Goal: Task Accomplishment & Management: Use online tool/utility

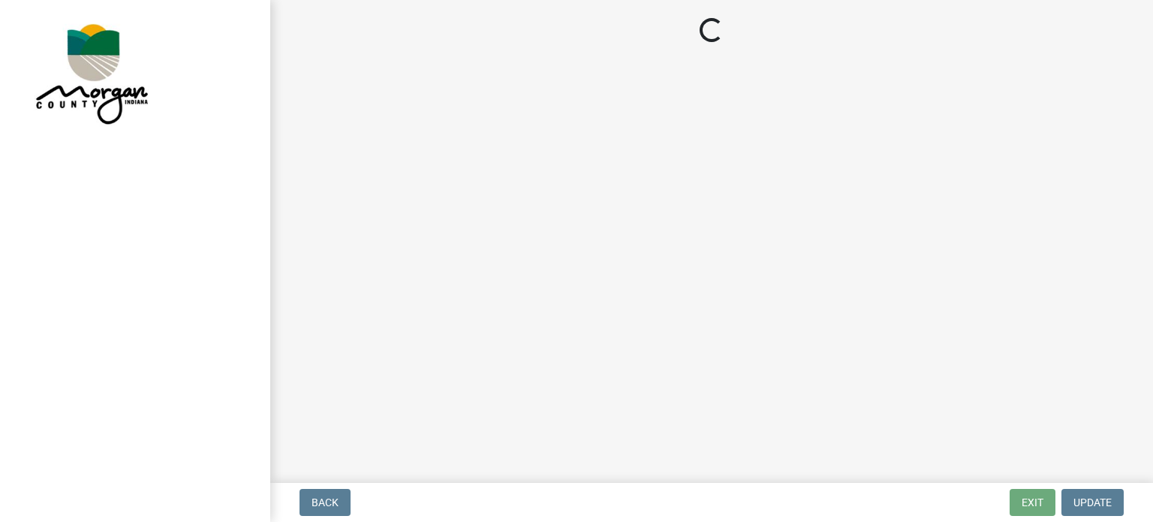
select select "3: 3"
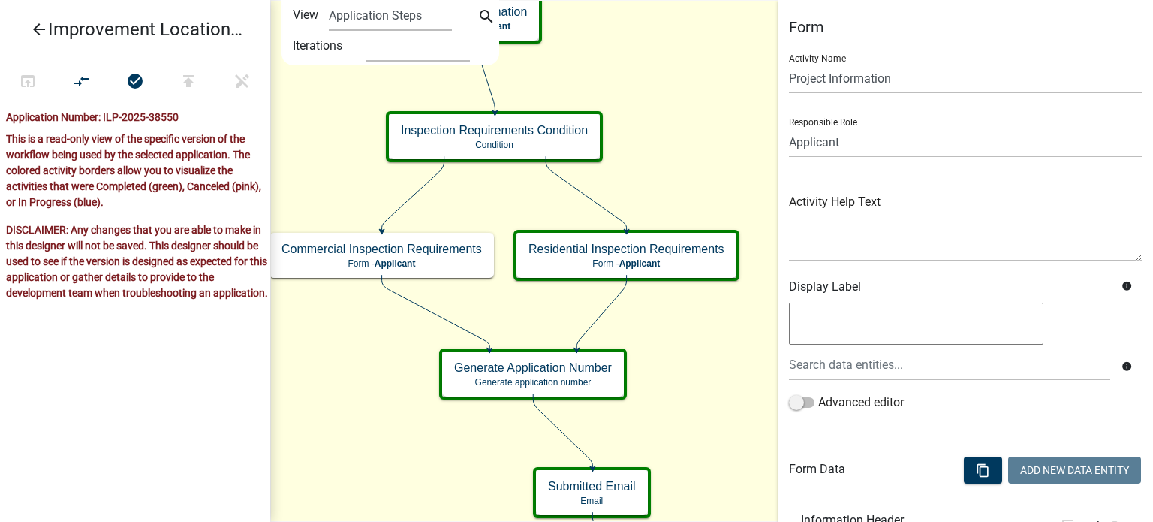
scroll to position [1831, 0]
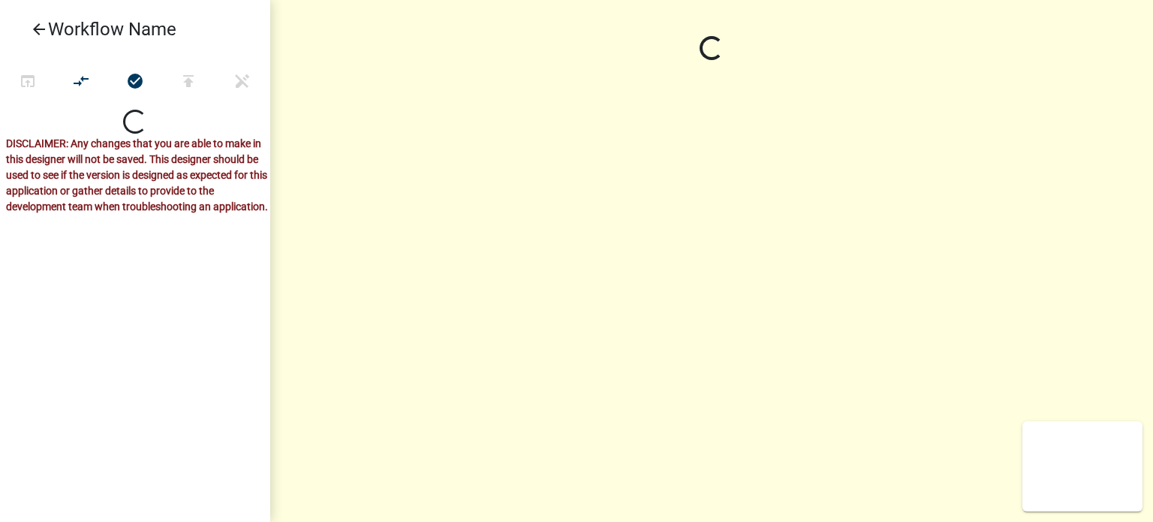
select select
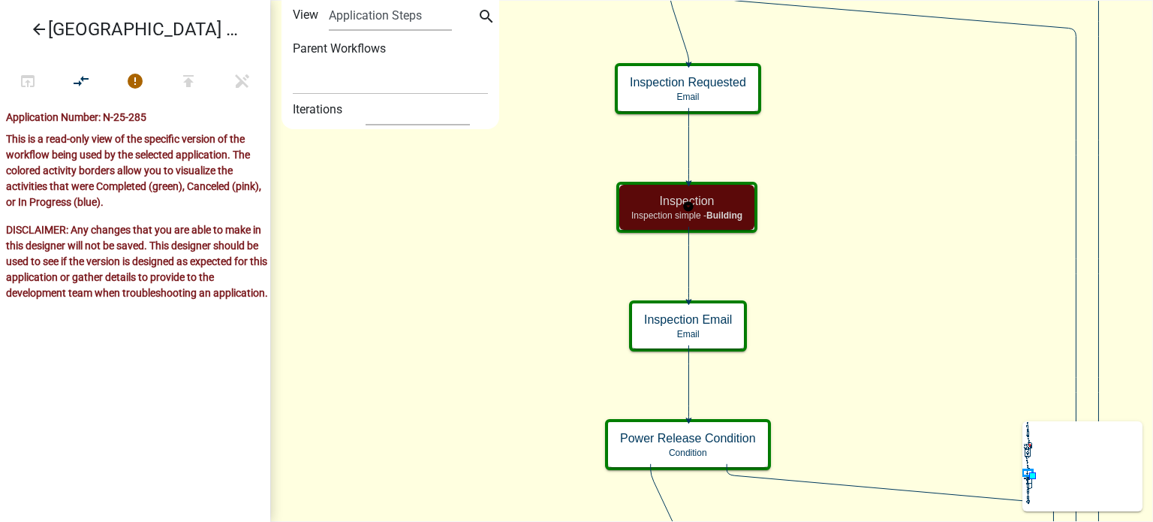
click at [730, 212] on span "Building" at bounding box center [724, 215] width 36 height 11
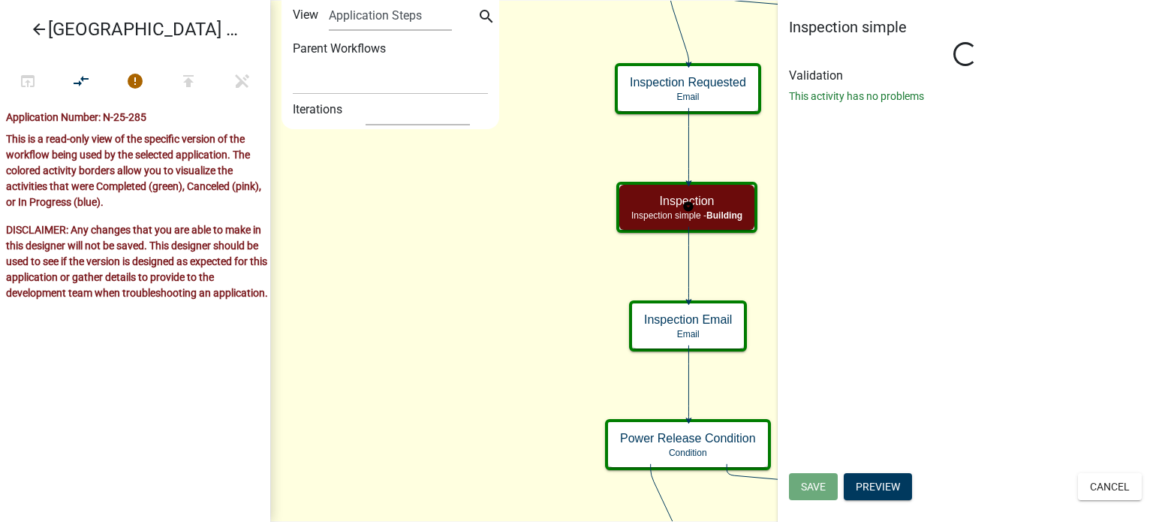
select select "75D41AD7-2325-42AC-8BFD-3C8A705FC481"
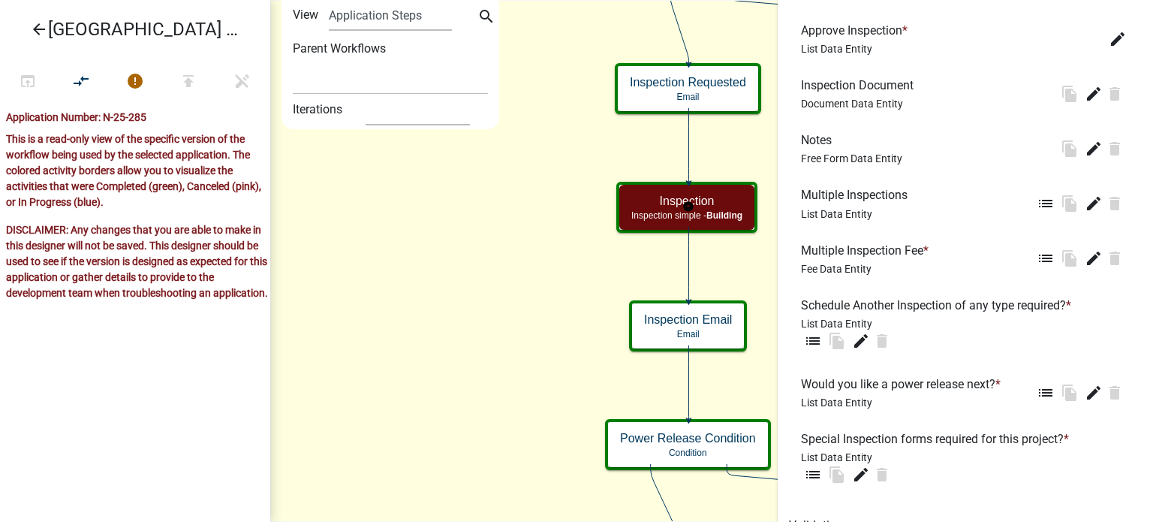
scroll to position [871, 0]
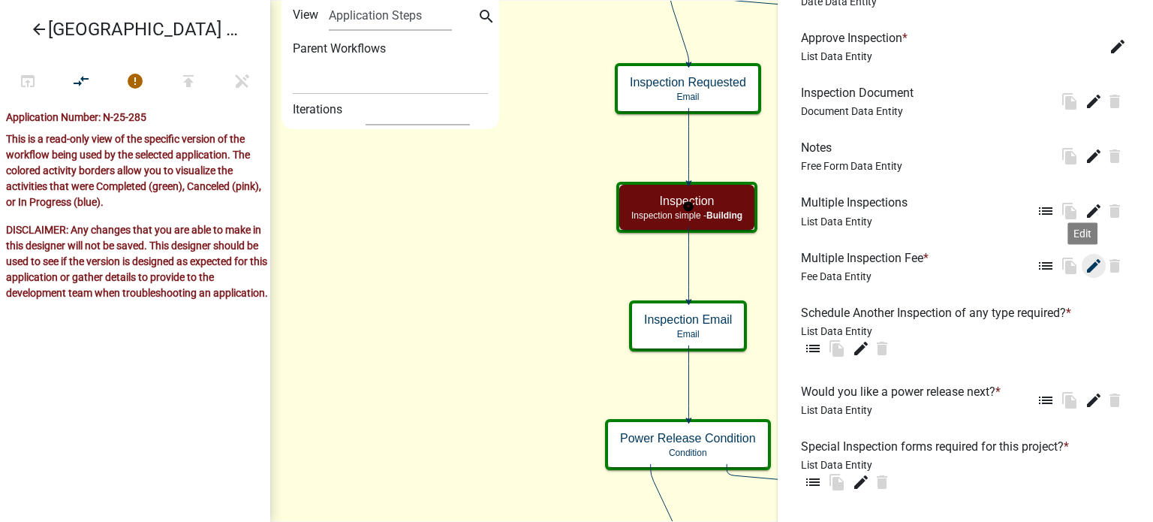
click at [1085, 272] on icon "edit" at bounding box center [1094, 266] width 18 height 18
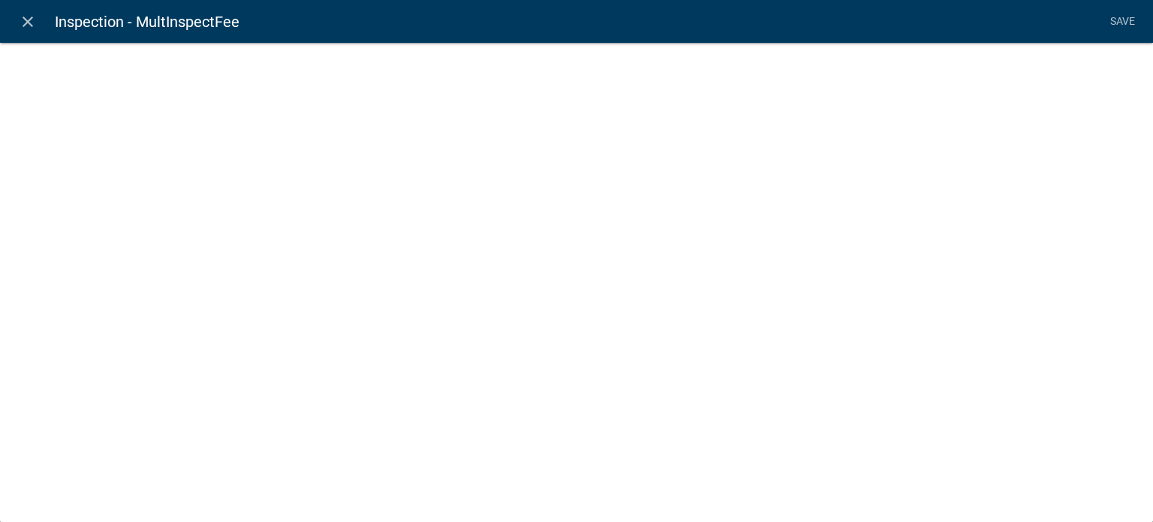
select select "fee"
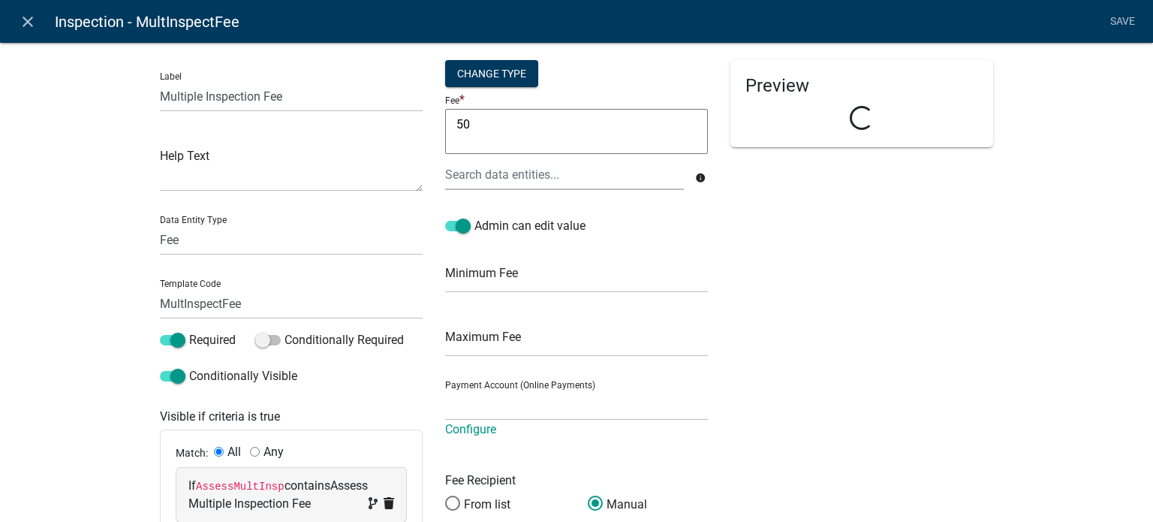
select select "ba7e76d3-f568-4168-9711-70656b9a580a"
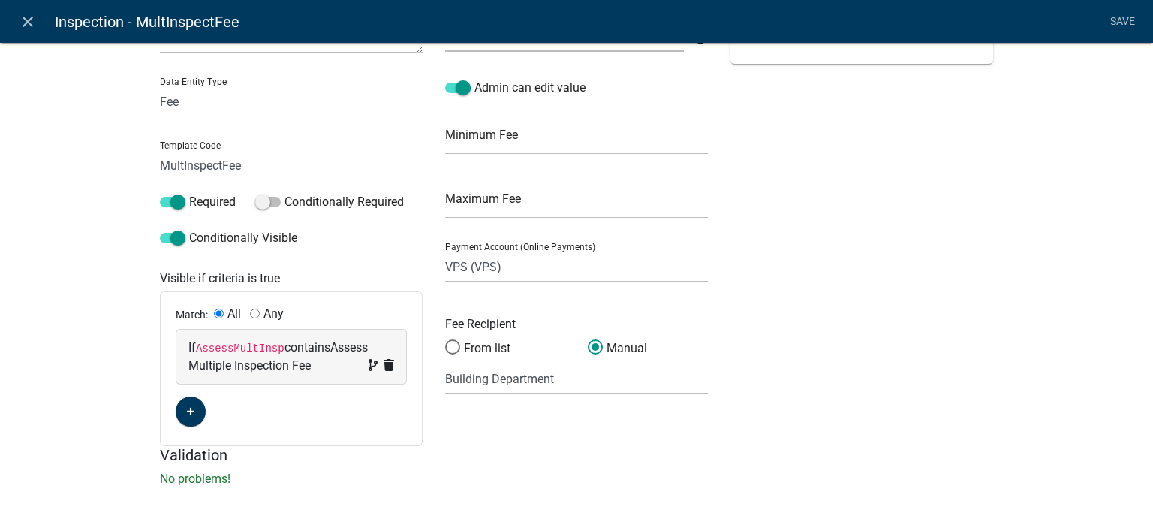
scroll to position [146, 0]
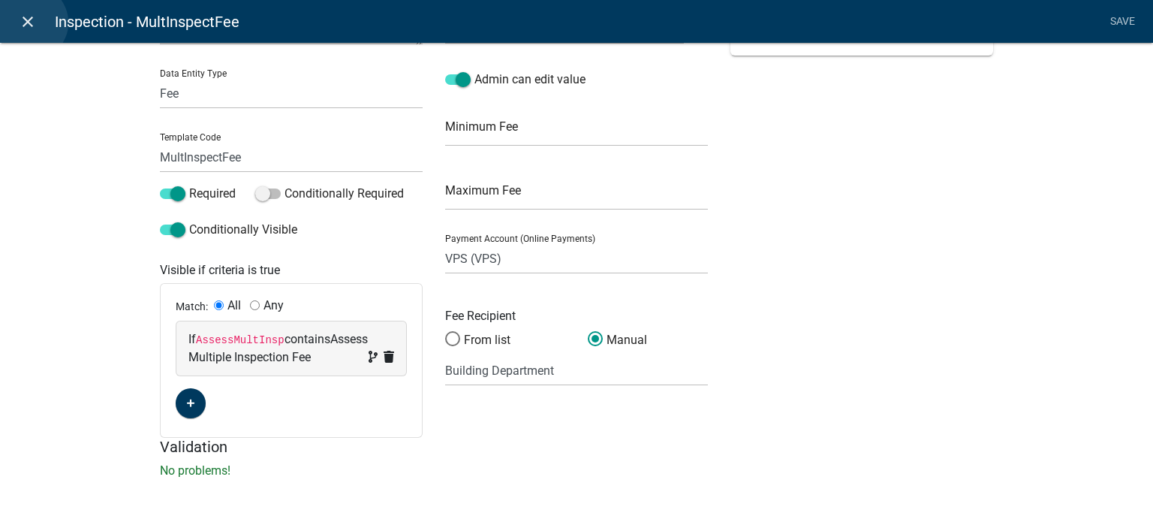
click at [30, 23] on icon "close" at bounding box center [28, 22] width 18 height 18
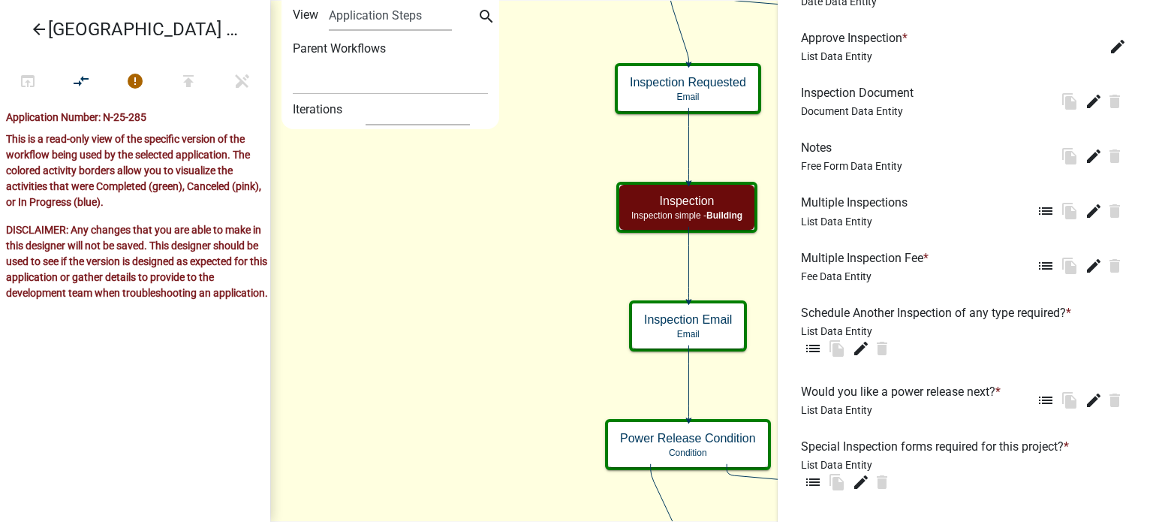
scroll to position [954, 0]
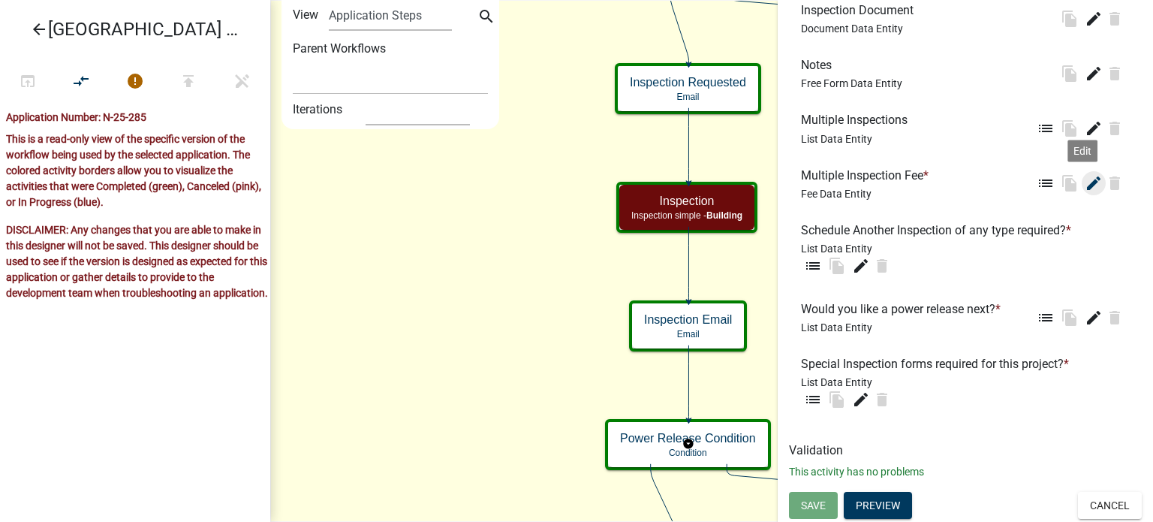
click at [1085, 184] on icon "edit" at bounding box center [1094, 183] width 18 height 18
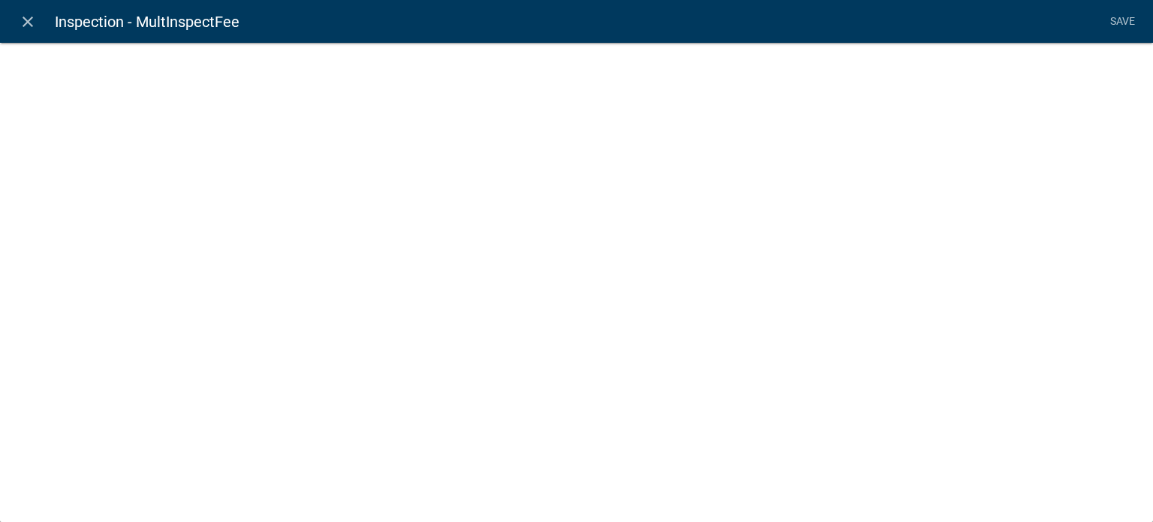
select select "fee"
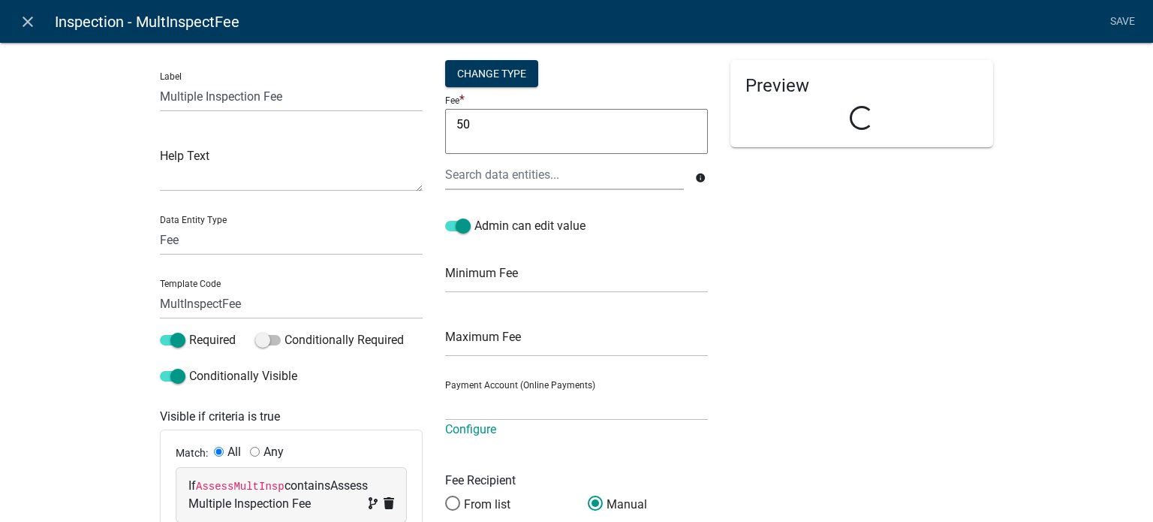
select select "ba7e76d3-f568-4168-9711-70656b9a580a"
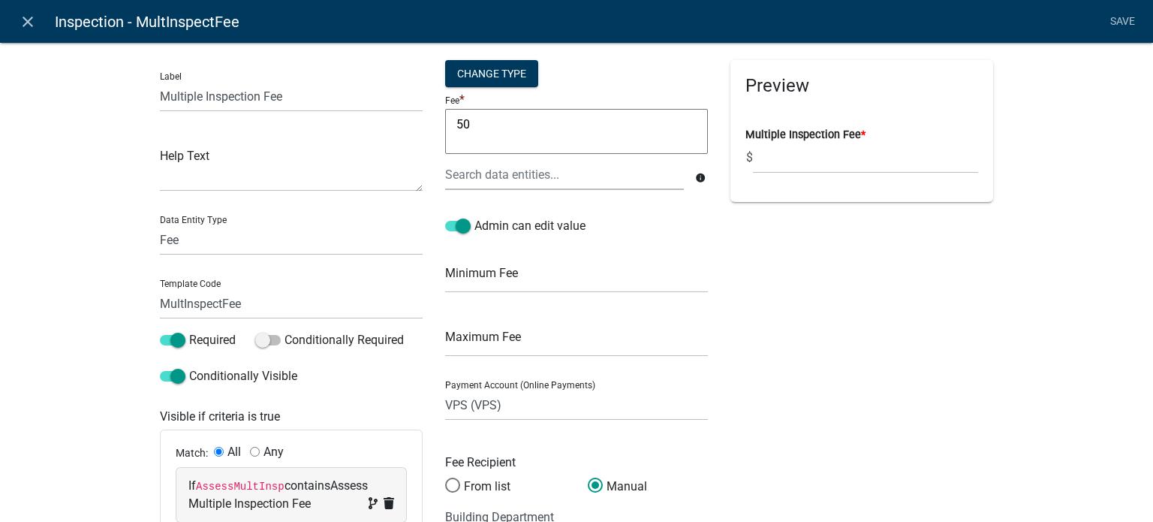
scroll to position [149, 0]
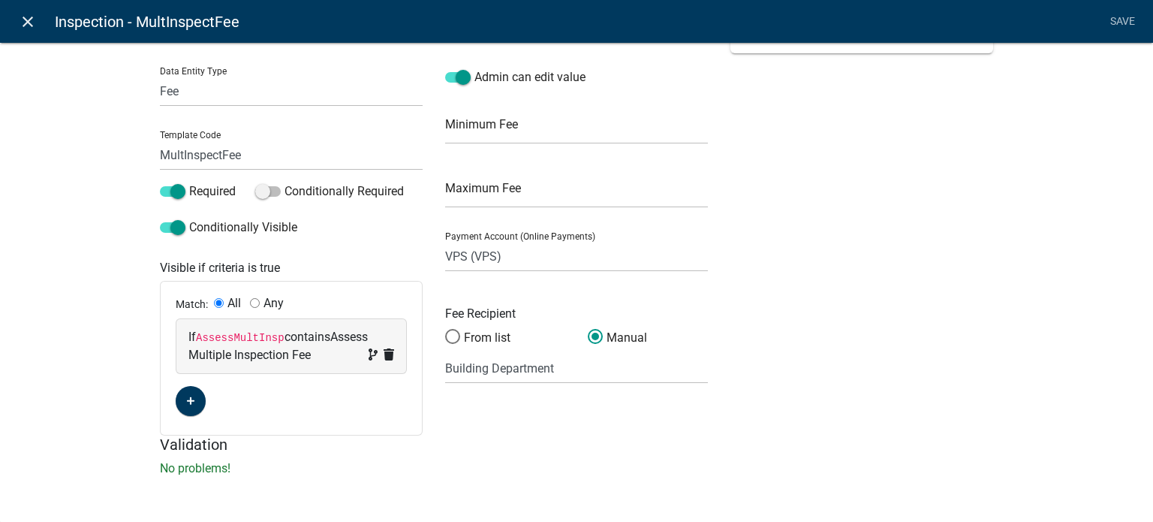
click at [31, 18] on icon "close" at bounding box center [28, 22] width 18 height 18
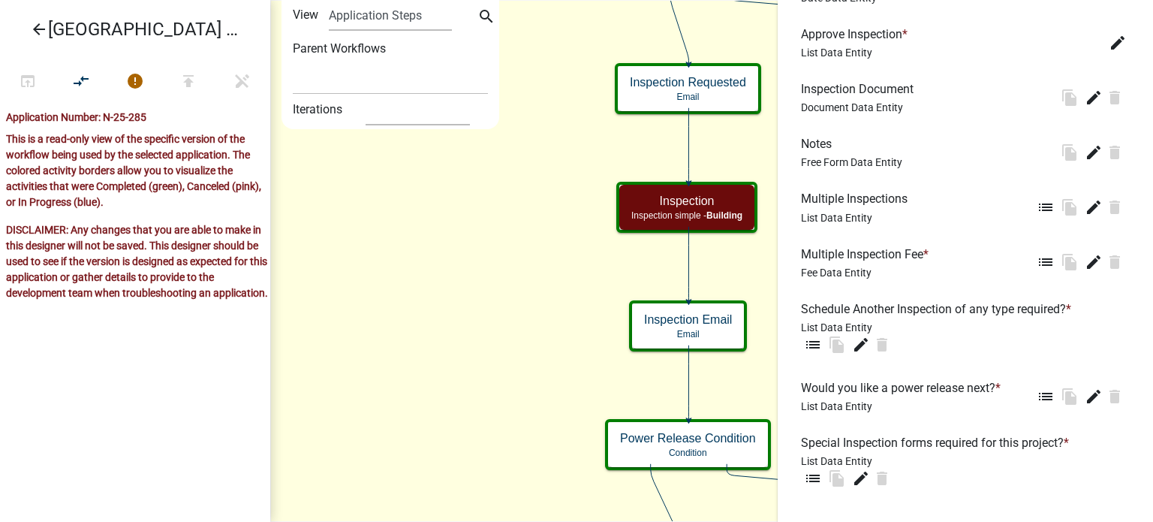
scroll to position [804, 0]
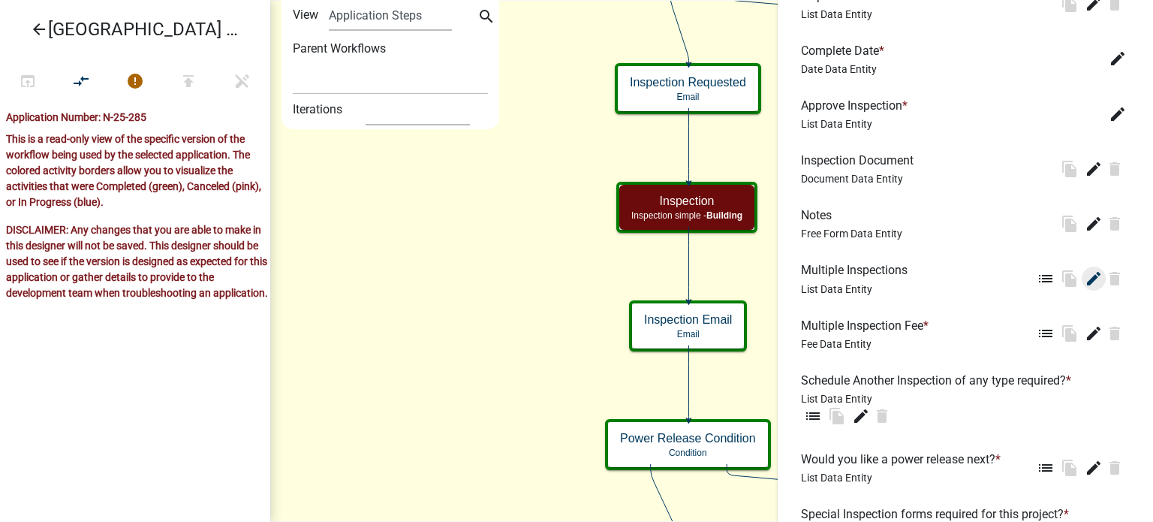
click at [1085, 269] on icon "edit" at bounding box center [1094, 278] width 18 height 18
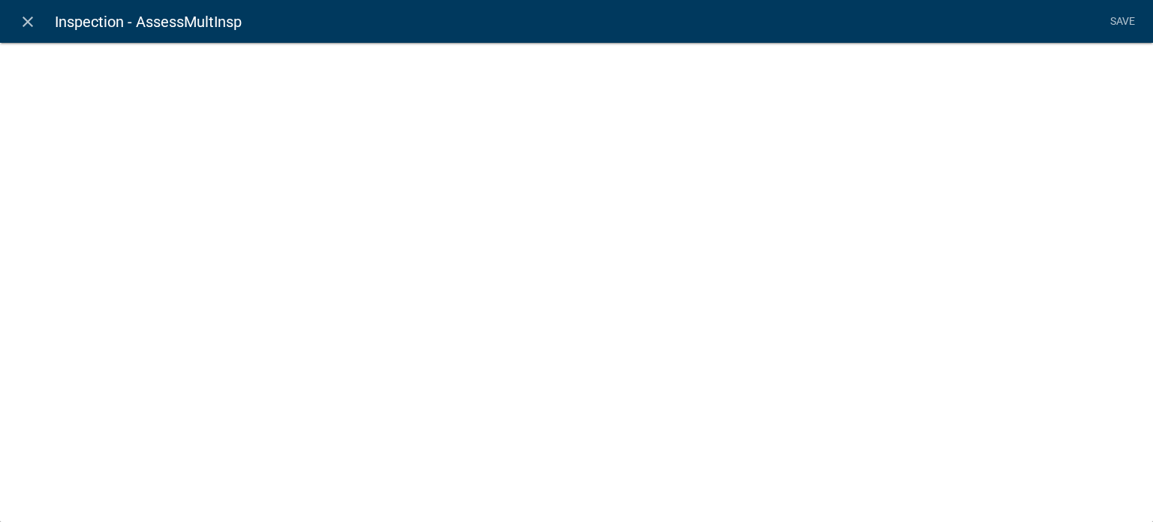
select select "list-data"
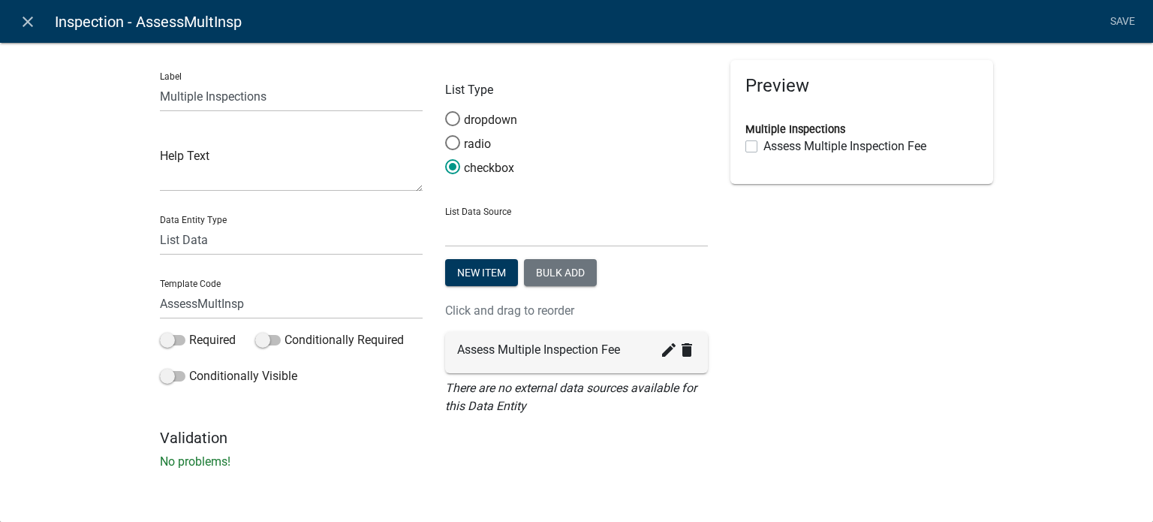
click at [80, 206] on div "Label Multiple Inspections Help Text Data Entity Type Free Form Text Document D…" at bounding box center [576, 260] width 1153 height 484
click at [29, 24] on icon "close" at bounding box center [28, 22] width 18 height 18
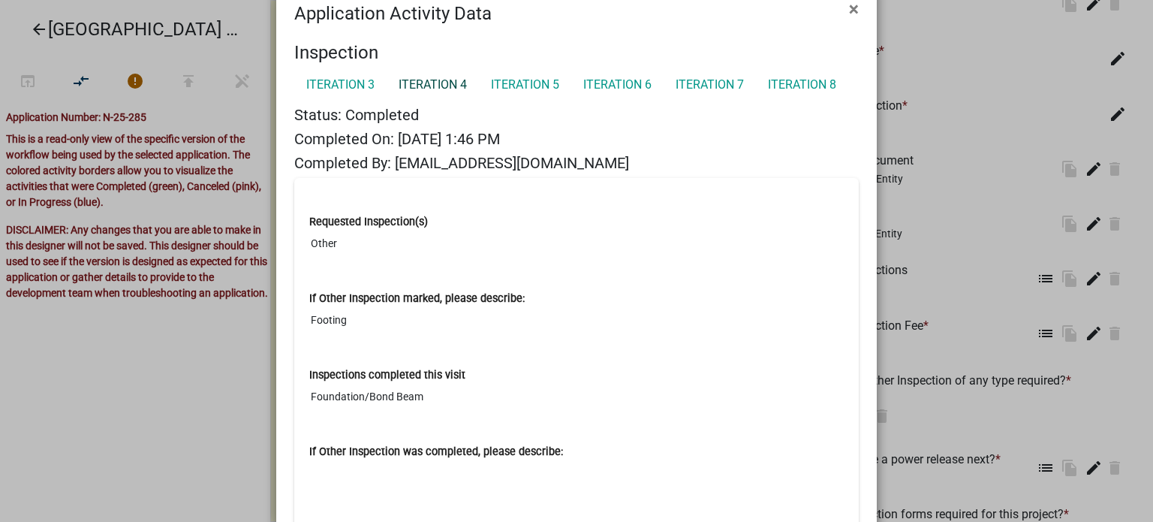
scroll to position [75, 0]
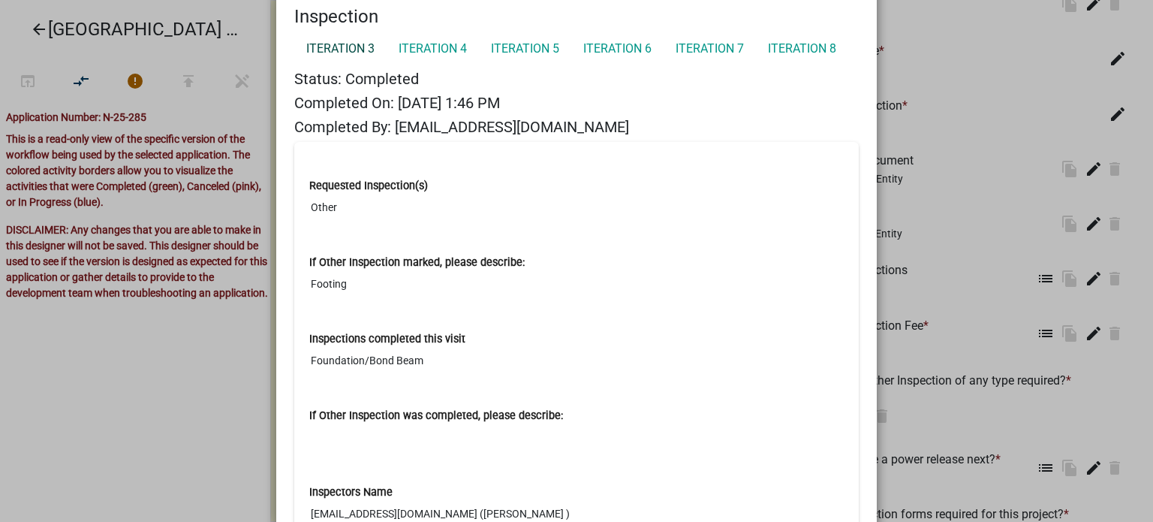
click at [345, 47] on link "Iteration 3" at bounding box center [340, 49] width 92 height 30
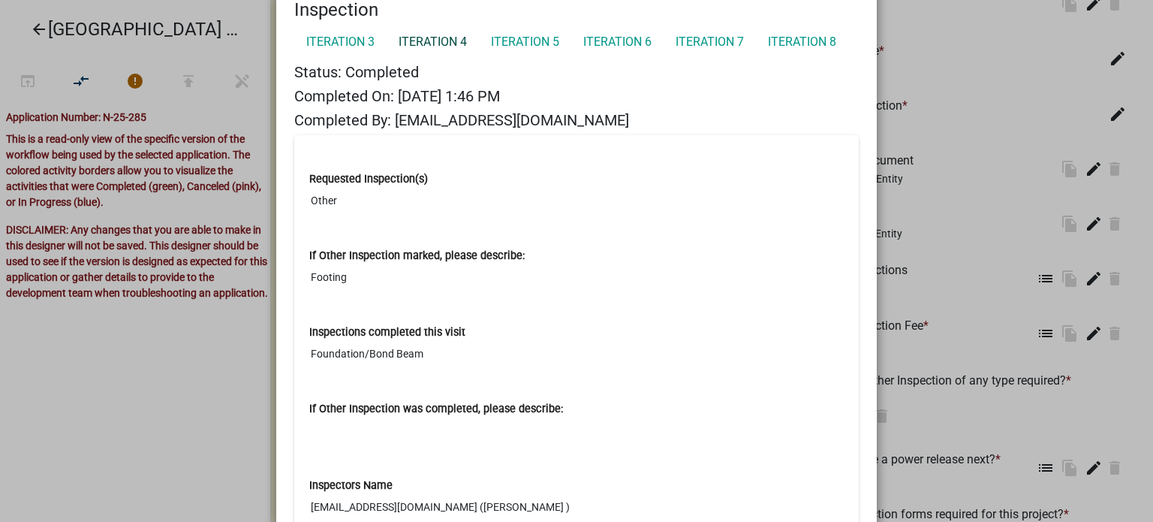
scroll to position [0, 0]
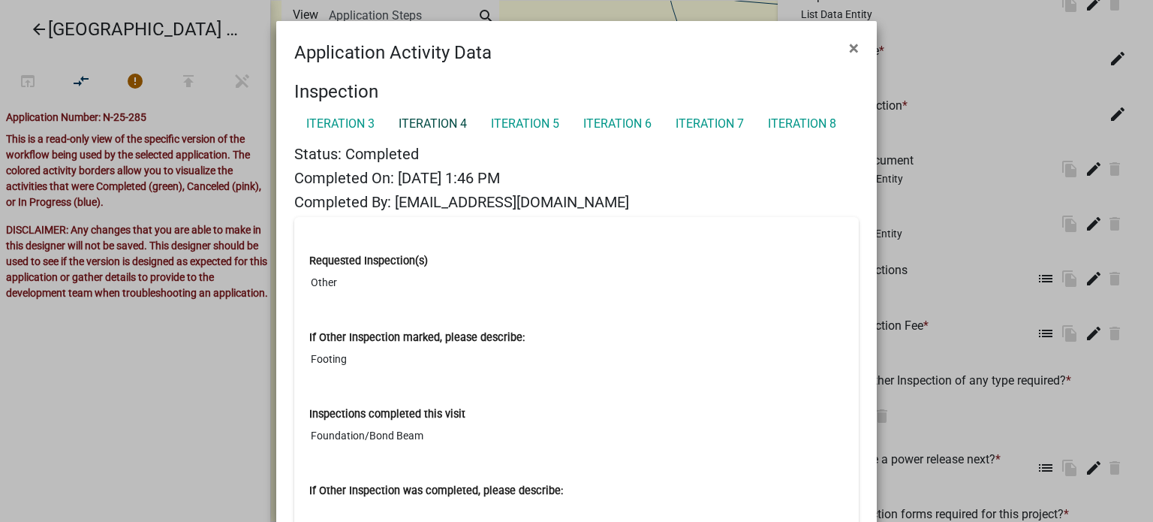
click at [414, 128] on link "Iteration 4" at bounding box center [433, 124] width 92 height 30
click at [506, 127] on link "Iteration 5" at bounding box center [525, 124] width 92 height 30
click at [603, 120] on link "Iteration 6" at bounding box center [617, 124] width 92 height 30
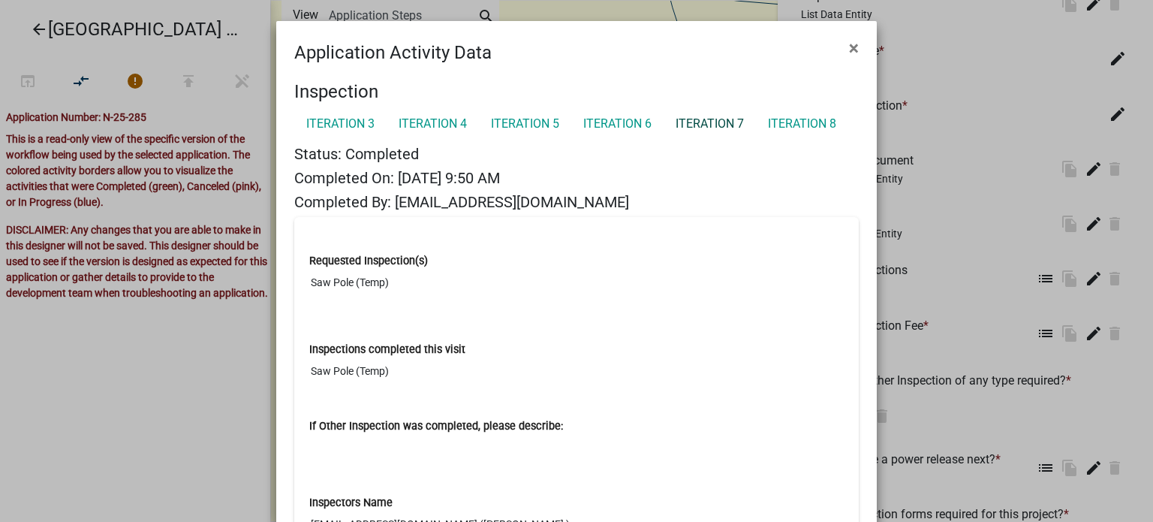
click at [715, 123] on link "Iteration 7" at bounding box center [709, 124] width 92 height 30
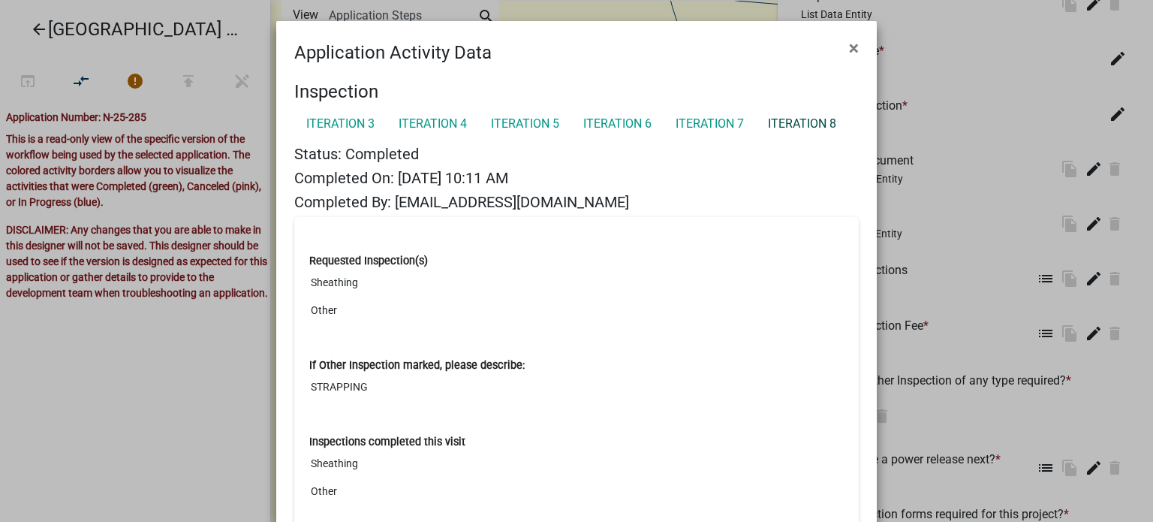
click at [805, 122] on link "Iteration 8" at bounding box center [802, 124] width 92 height 30
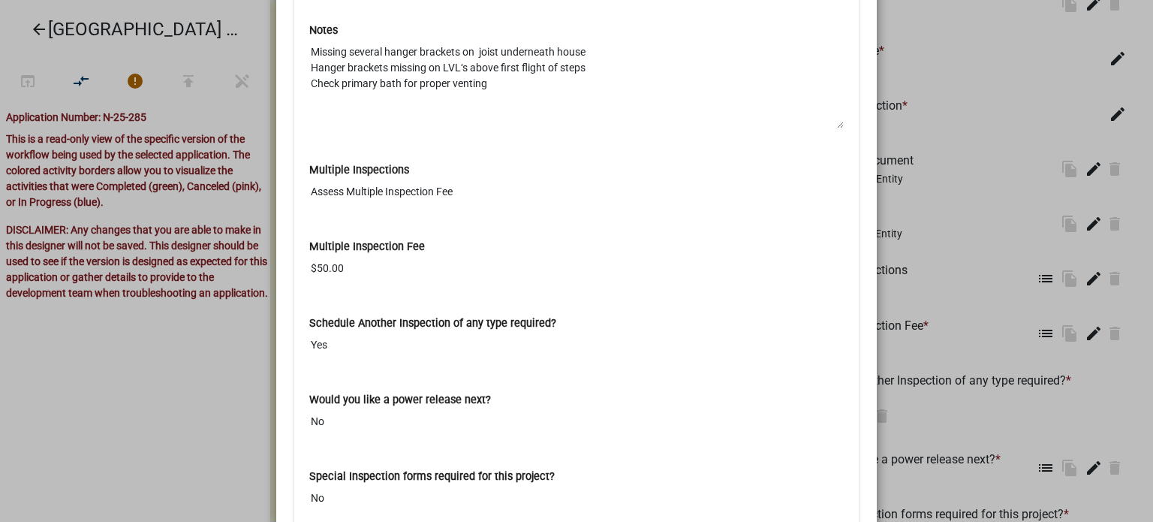
scroll to position [959, 0]
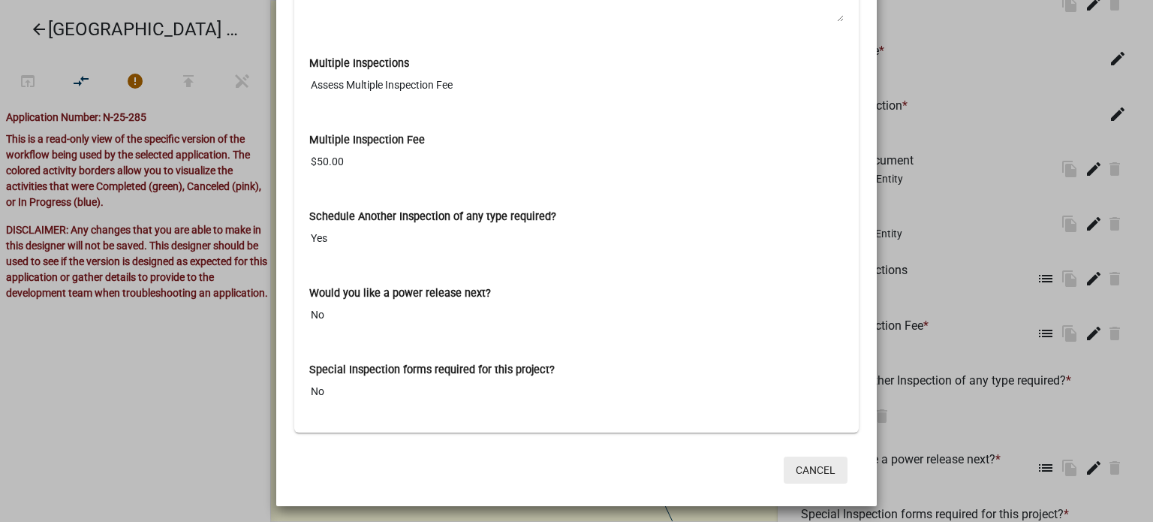
click at [805, 469] on button "Cancel" at bounding box center [816, 469] width 64 height 27
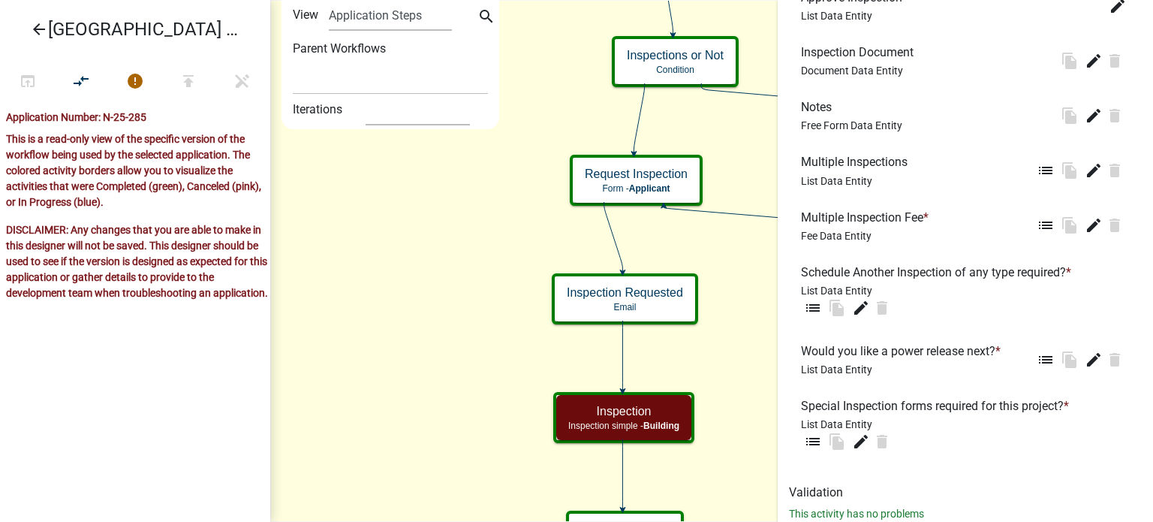
scroll to position [954, 0]
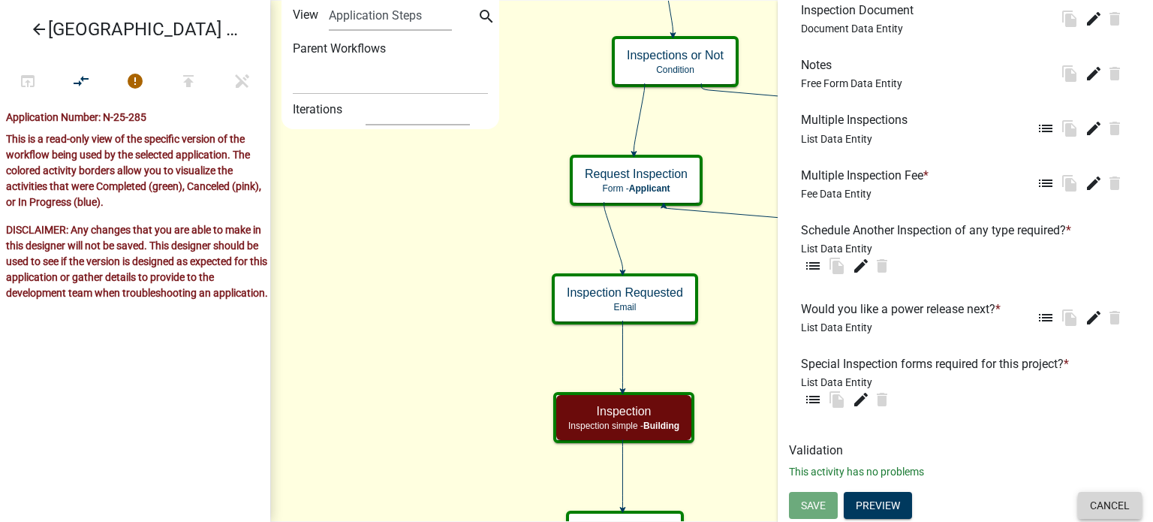
click at [1102, 507] on button "Cancel" at bounding box center [1110, 505] width 64 height 27
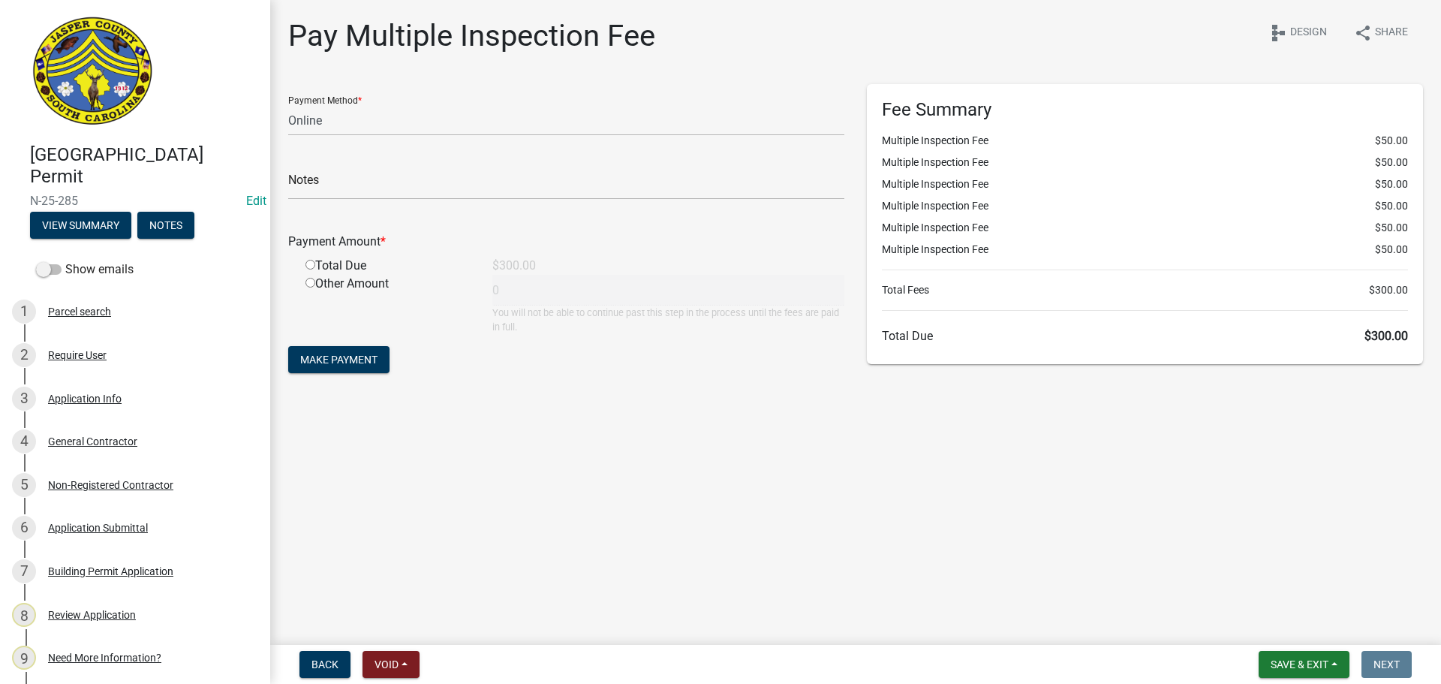
select select "3: 3"
click at [611, 574] on main "Pay Multiple Inspection Fee share Share schema Design Payment Method * Credit C…" at bounding box center [855, 319] width 1171 height 639
click at [456, 549] on main "Pay Multiple Inspection Fee share Share schema Design Payment Method * Credit C…" at bounding box center [855, 319] width 1171 height 639
click at [955, 469] on main "Pay Multiple Inspection Fee share Share schema Design Payment Method * Credit C…" at bounding box center [855, 319] width 1171 height 639
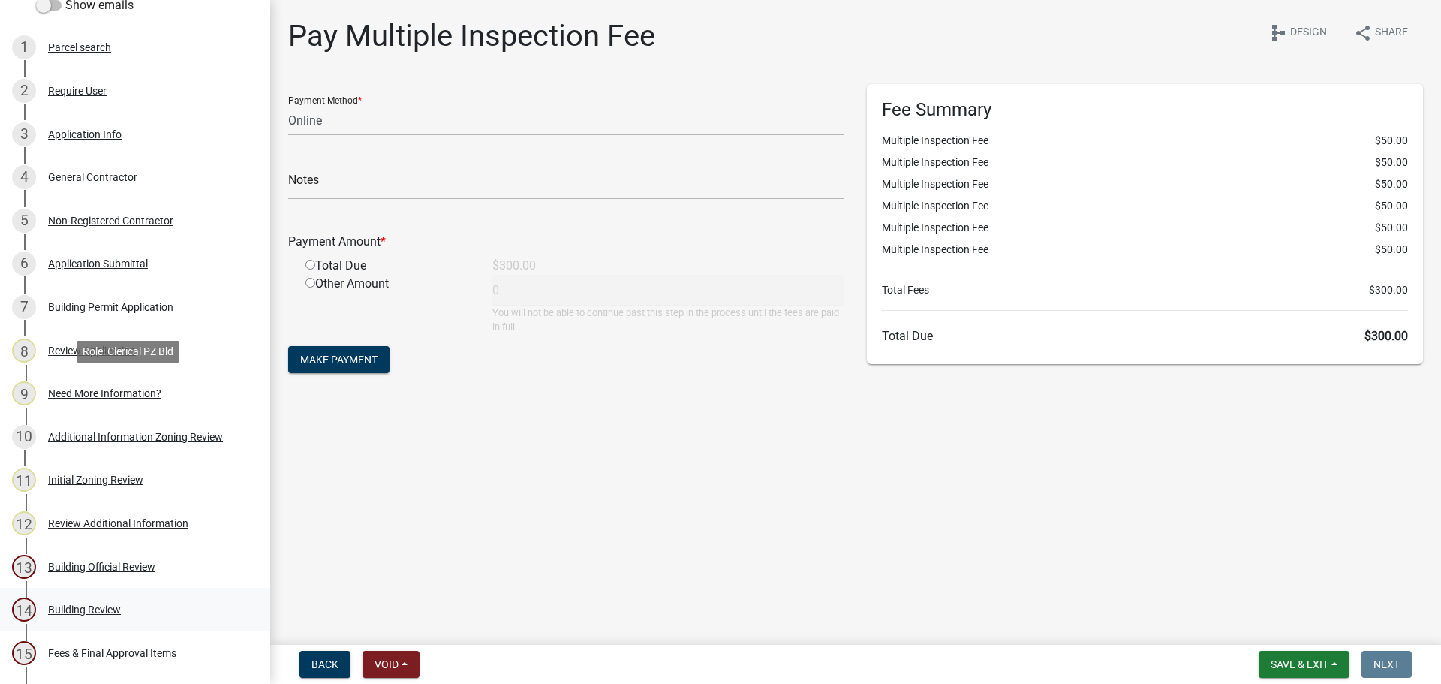
scroll to position [525, 0]
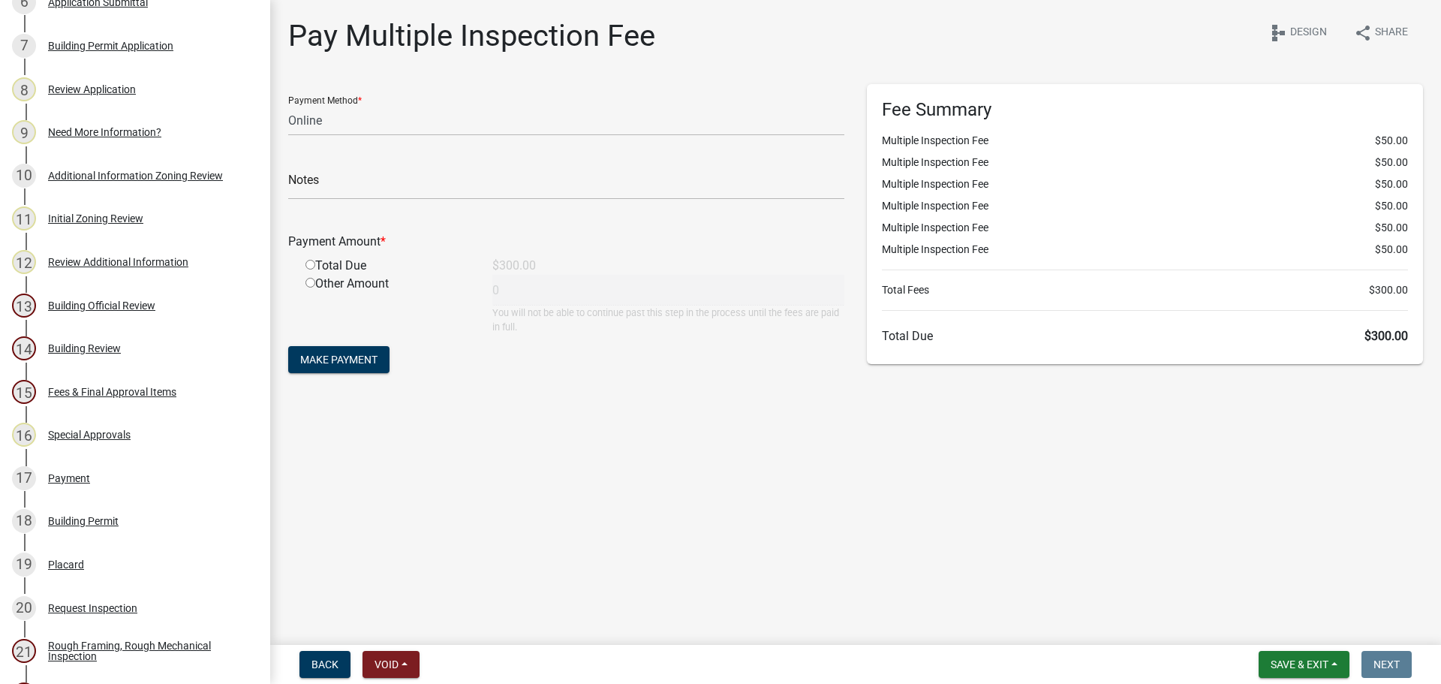
drag, startPoint x: 436, startPoint y: 529, endPoint x: 324, endPoint y: 510, distance: 113.5
click at [435, 530] on main "Pay Multiple Inspection Fee share Share schema Design Payment Method * Credit C…" at bounding box center [855, 319] width 1171 height 639
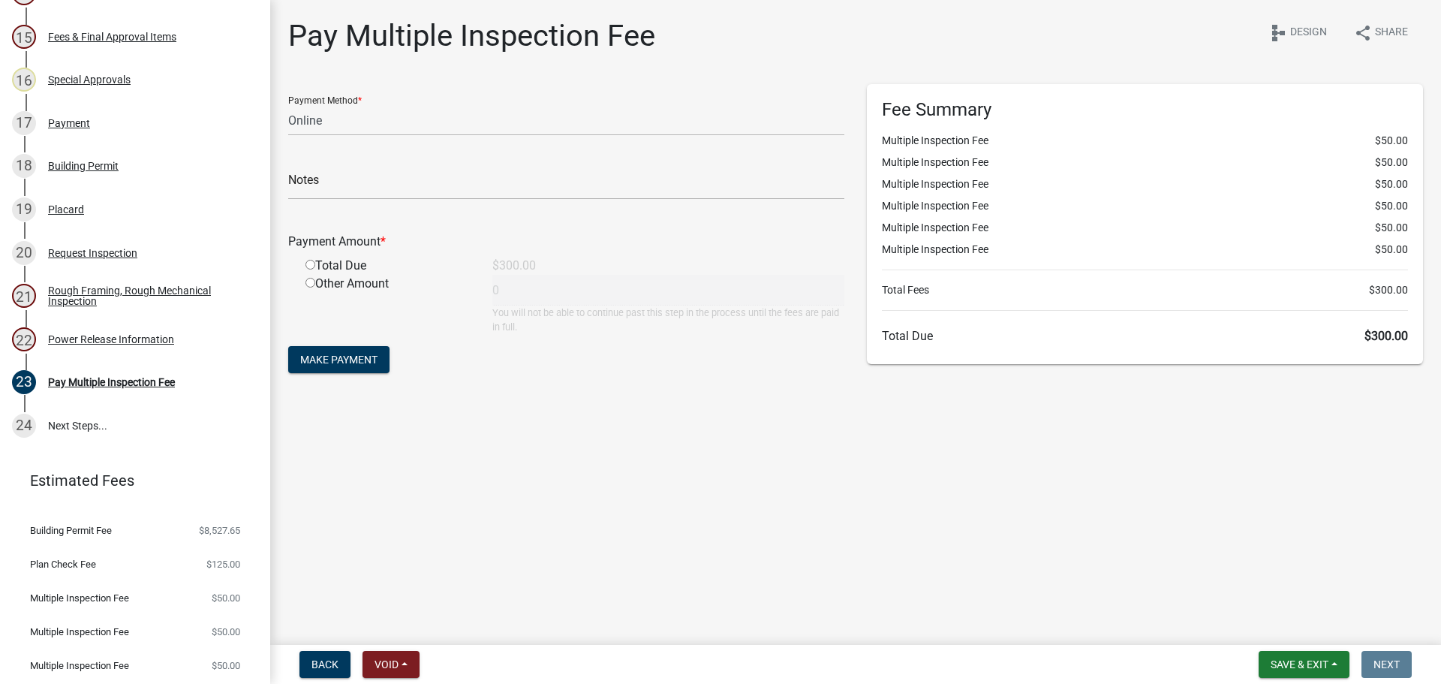
scroll to position [1020, 0]
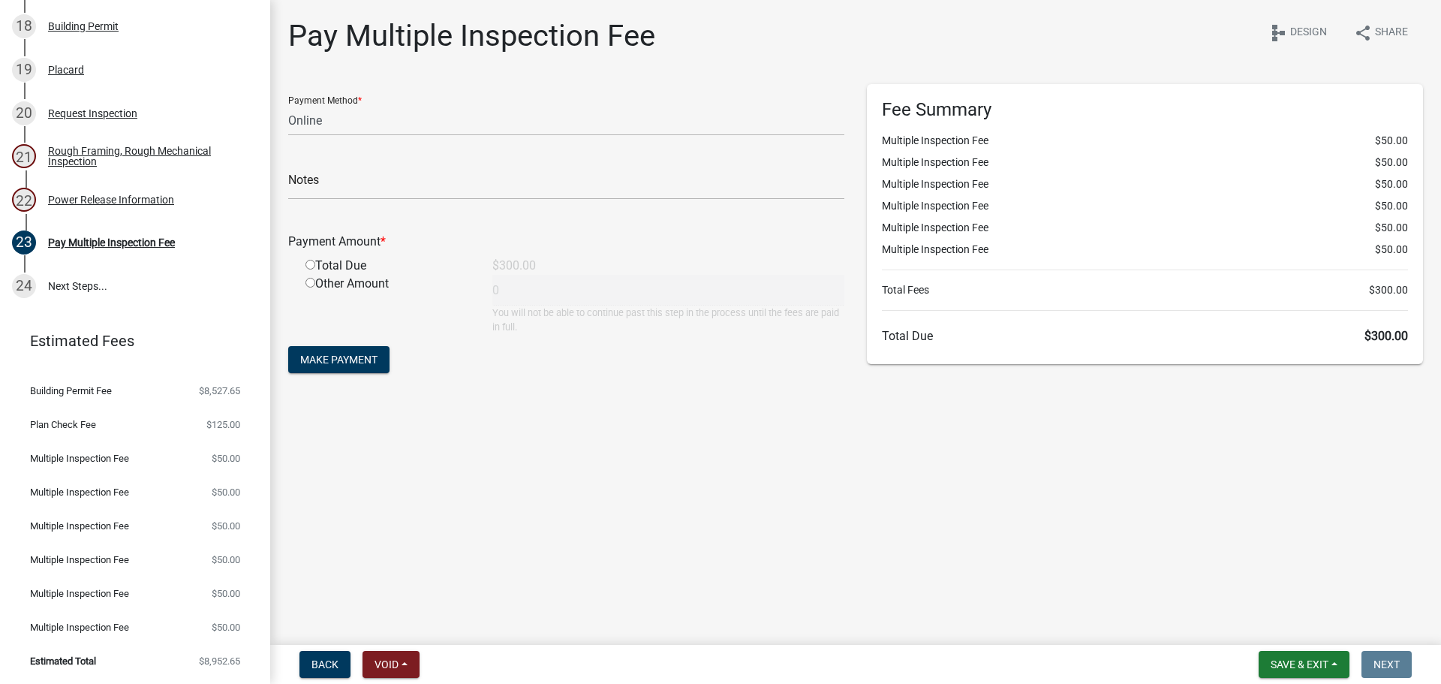
click at [533, 506] on main "Pay Multiple Inspection Fee share Share schema Design Payment Method * Credit C…" at bounding box center [855, 319] width 1171 height 639
drag, startPoint x: 385, startPoint y: 557, endPoint x: 305, endPoint y: 393, distance: 182.9
click at [384, 556] on main "Pay Multiple Inspection Fee share Share schema Design Payment Method * Credit C…" at bounding box center [855, 319] width 1171 height 639
click at [406, 502] on main "Pay Multiple Inspection Fee share Share schema Design Payment Method * Credit C…" at bounding box center [855, 319] width 1171 height 639
click at [524, 551] on main "Pay Multiple Inspection Fee share Share schema Design Payment Method * Credit C…" at bounding box center [855, 319] width 1171 height 639
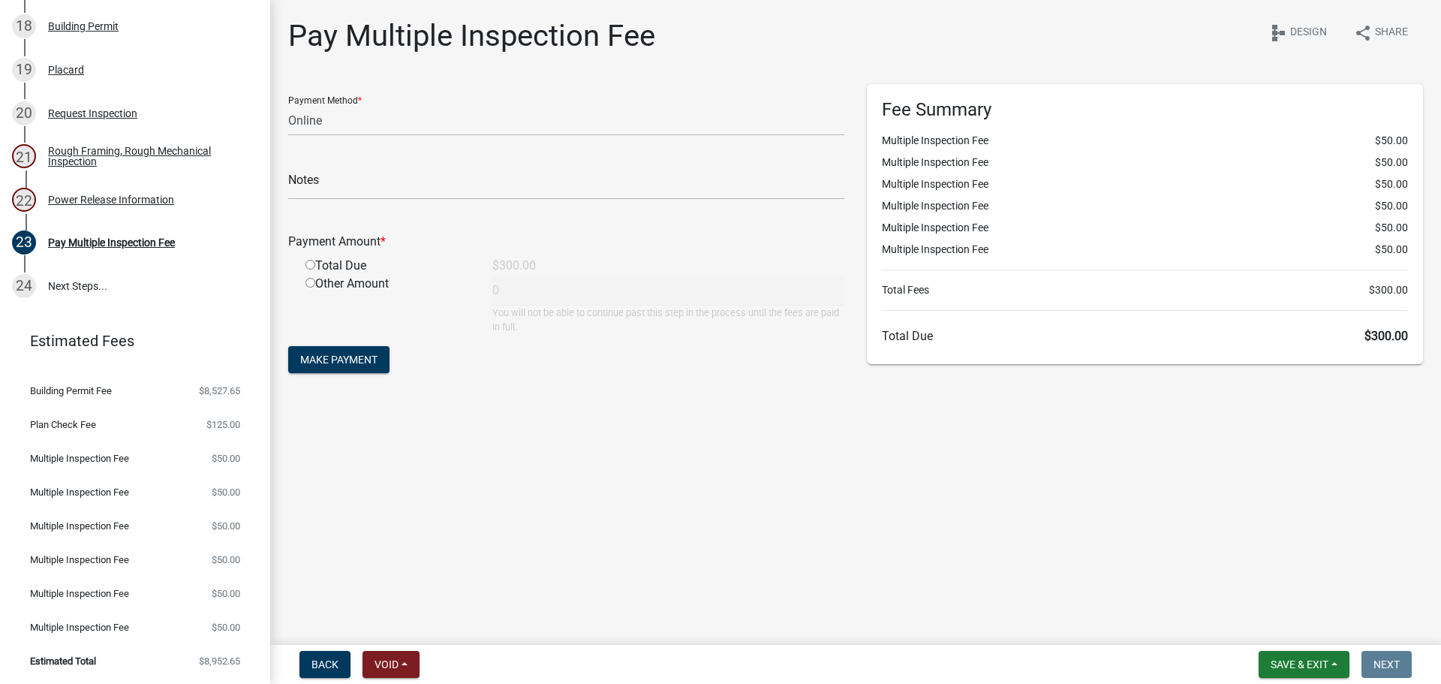
click at [720, 547] on main "Pay Multiple Inspection Fee share Share schema Design Payment Method * Credit C…" at bounding box center [855, 319] width 1171 height 639
click at [579, 542] on main "Pay Multiple Inspection Fee share Share schema Design Payment Method * Credit C…" at bounding box center [855, 319] width 1171 height 639
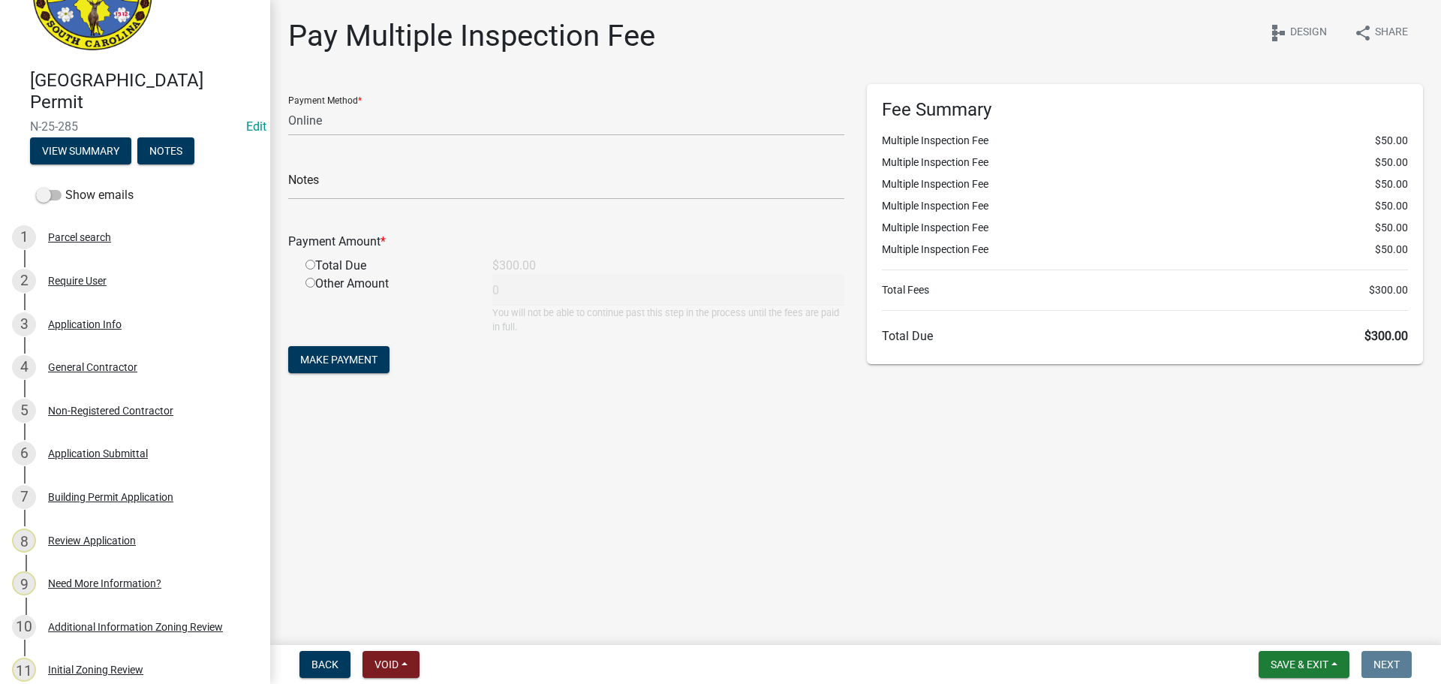
scroll to position [0, 0]
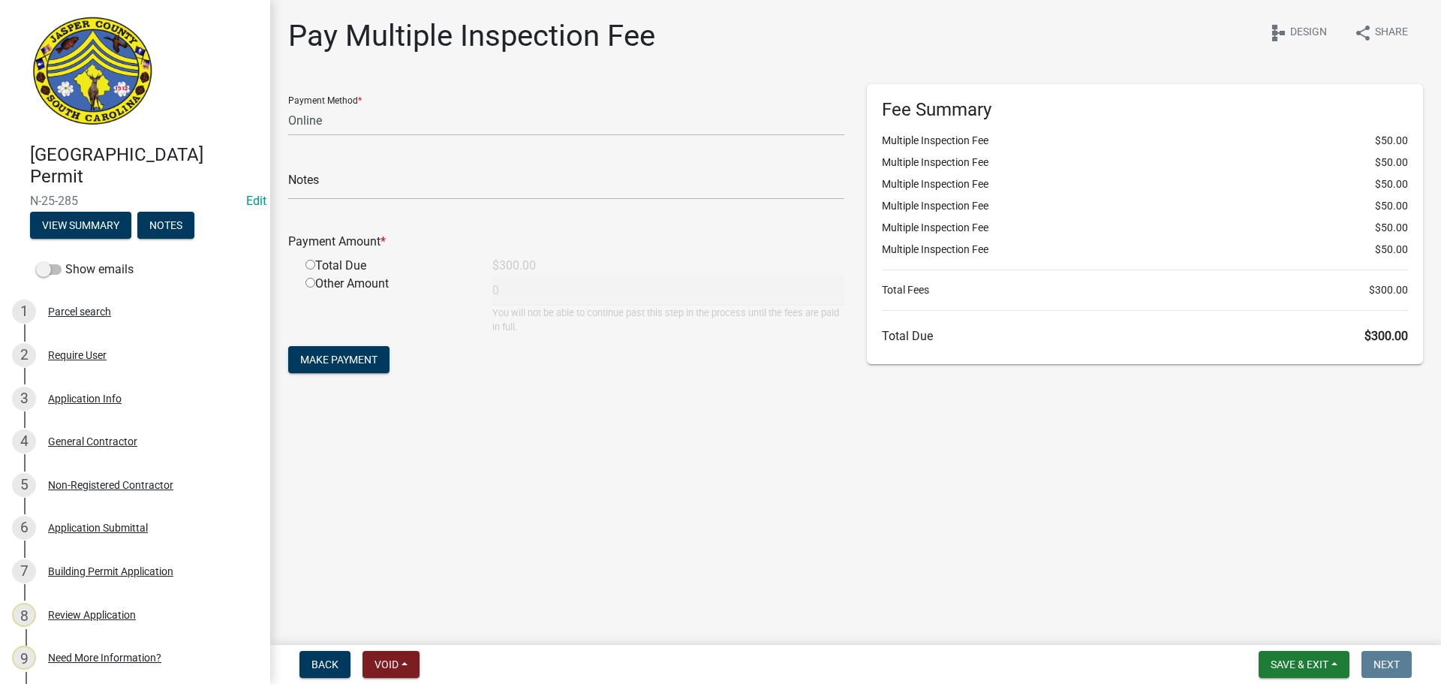
click at [820, 29] on div "Pay Multiple Inspection Fee share Share schema Design" at bounding box center [855, 42] width 1135 height 48
click at [907, 41] on div "Pay Multiple Inspection Fee share Share schema Design" at bounding box center [855, 42] width 1135 height 48
click at [711, 527] on main "Pay Multiple Inspection Fee share Share schema Design Payment Method * Credit C…" at bounding box center [855, 319] width 1171 height 639
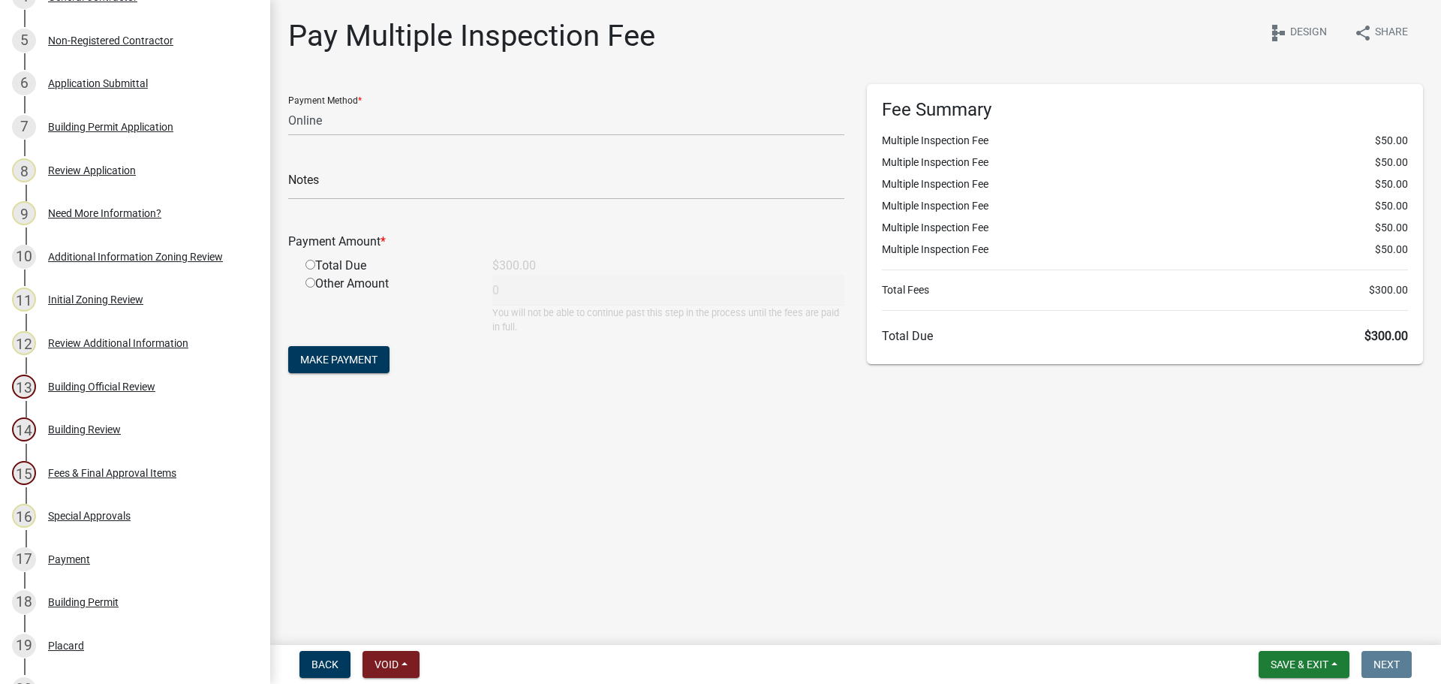
scroll to position [450, 0]
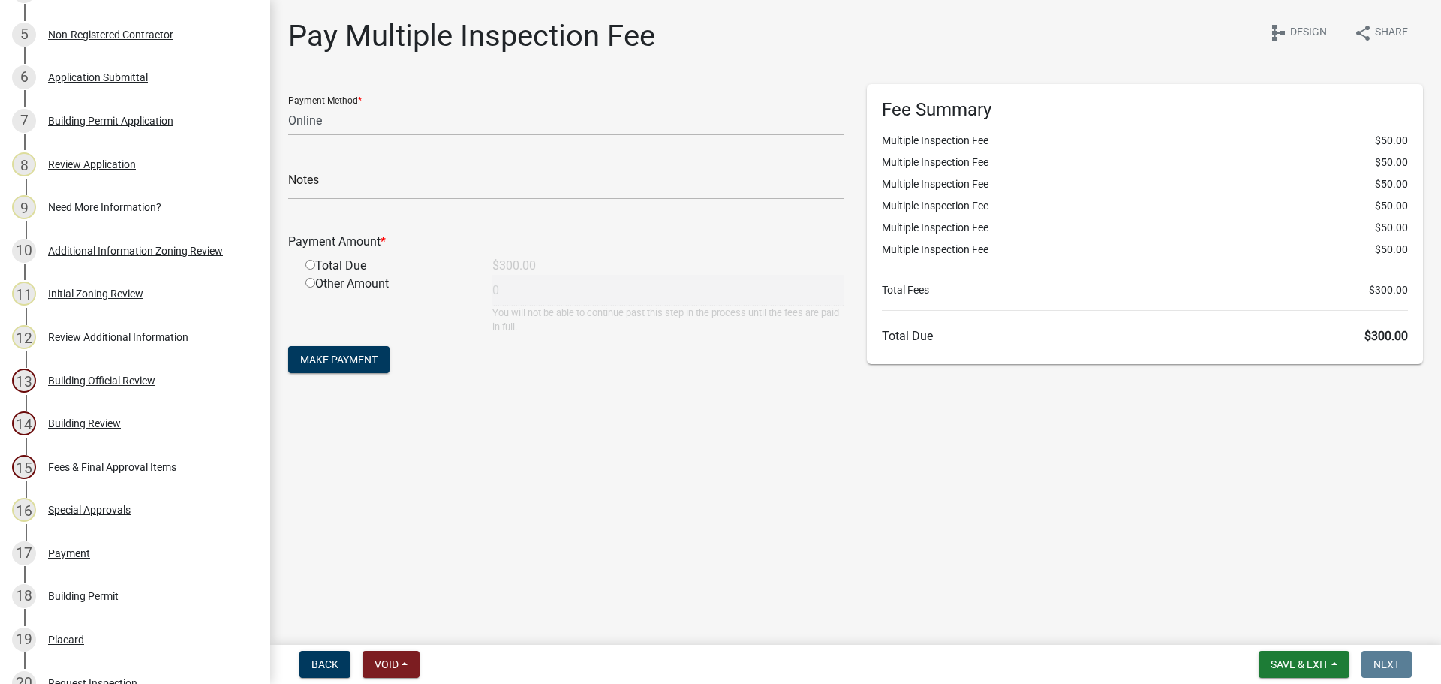
click at [611, 488] on main "Pay Multiple Inspection Fee share Share schema Design Payment Method * Credit C…" at bounding box center [855, 319] width 1171 height 639
click at [838, 416] on main "Pay Multiple Inspection Fee share Share schema Design Payment Method * Credit C…" at bounding box center [855, 319] width 1171 height 639
